Goal: Obtain resource: Download file/media

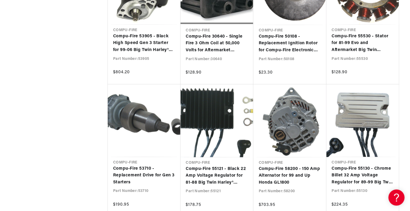
scroll to position [793, 0]
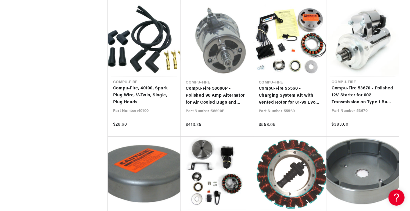
scroll to position [0, 336]
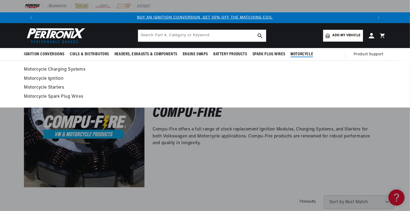
click at [295, 54] on span "Motorcycle" at bounding box center [302, 55] width 23 height 6
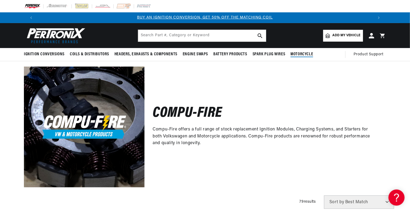
click at [295, 54] on span "Motorcycle" at bounding box center [302, 55] width 23 height 6
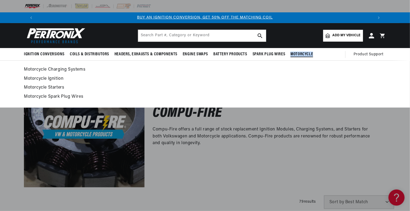
click at [295, 54] on span "Motorcycle" at bounding box center [302, 55] width 23 height 6
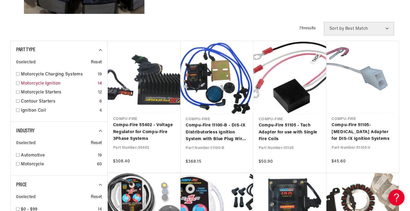
click at [17, 82] on input "checkbox" at bounding box center [17, 82] width 3 height 3
checkbox input "true"
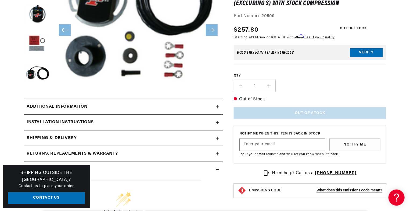
scroll to position [114, 0]
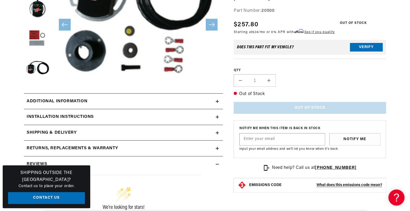
click at [215, 117] on div "Installation instructions" at bounding box center [120, 117] width 192 height 7
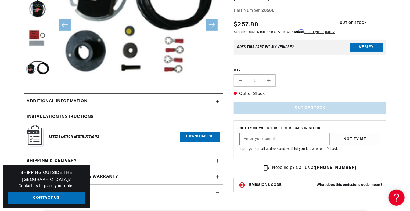
scroll to position [0, 671]
click at [186, 140] on link "Download PDF" at bounding box center [200, 137] width 40 height 10
